Goal: Transaction & Acquisition: Purchase product/service

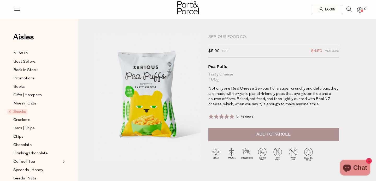
click at [227, 117] on span at bounding box center [221, 116] width 26 height 5
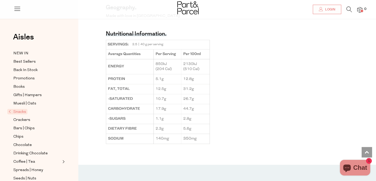
scroll to position [308, 0]
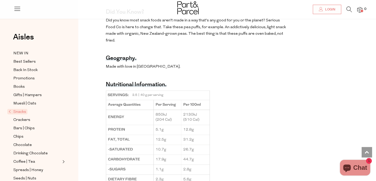
click at [22, 112] on span "Snacks" at bounding box center [17, 111] width 20 height 5
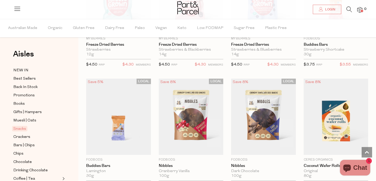
scroll to position [881, 0]
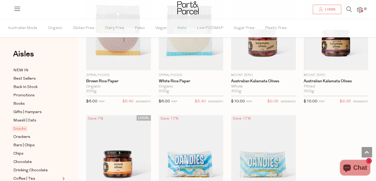
scroll to position [2000, 0]
